Goal: Find specific page/section: Find specific page/section

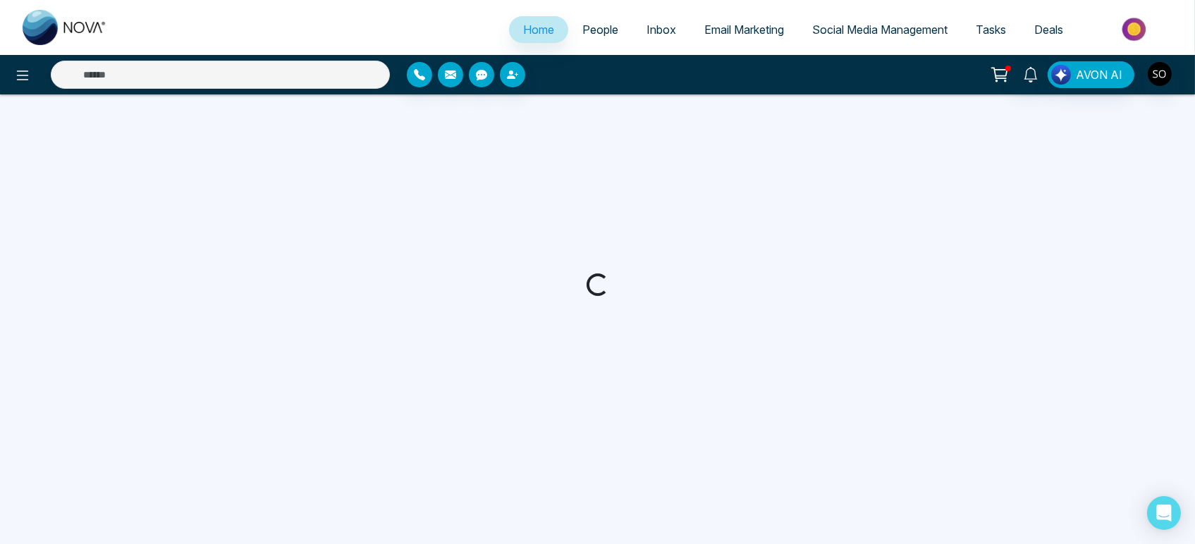
select select "*"
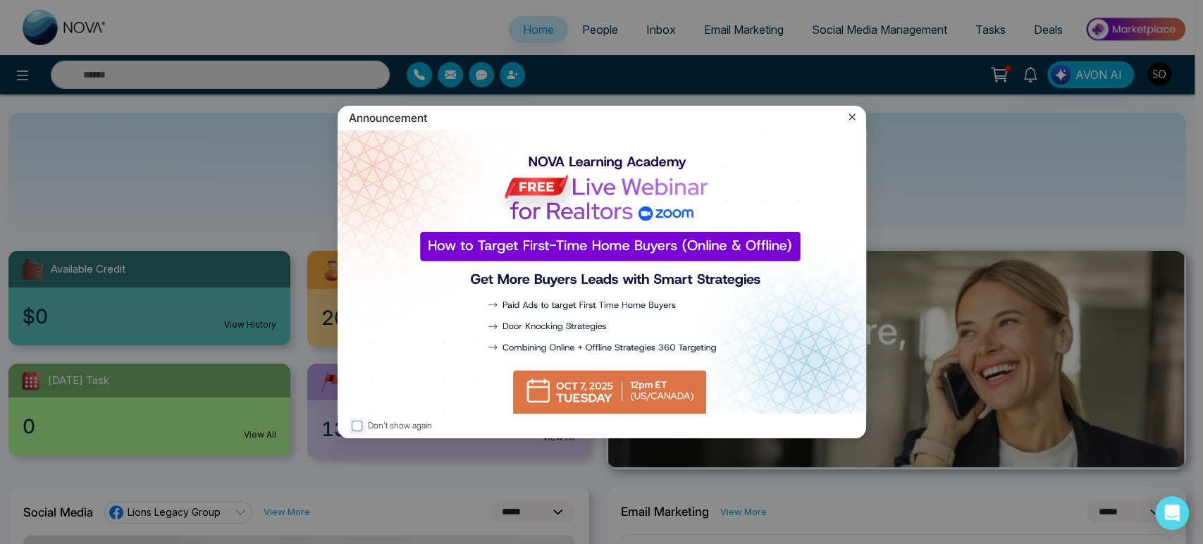
click at [849, 119] on icon at bounding box center [852, 117] width 14 height 14
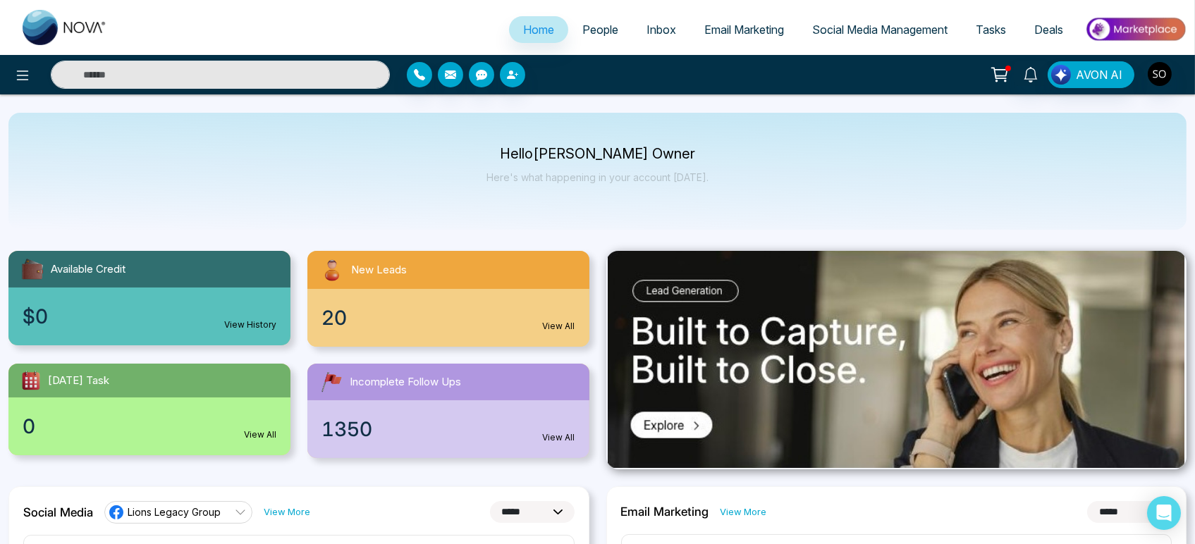
click at [595, 37] on span "People" at bounding box center [600, 30] width 36 height 14
